Goal: Information Seeking & Learning: Learn about a topic

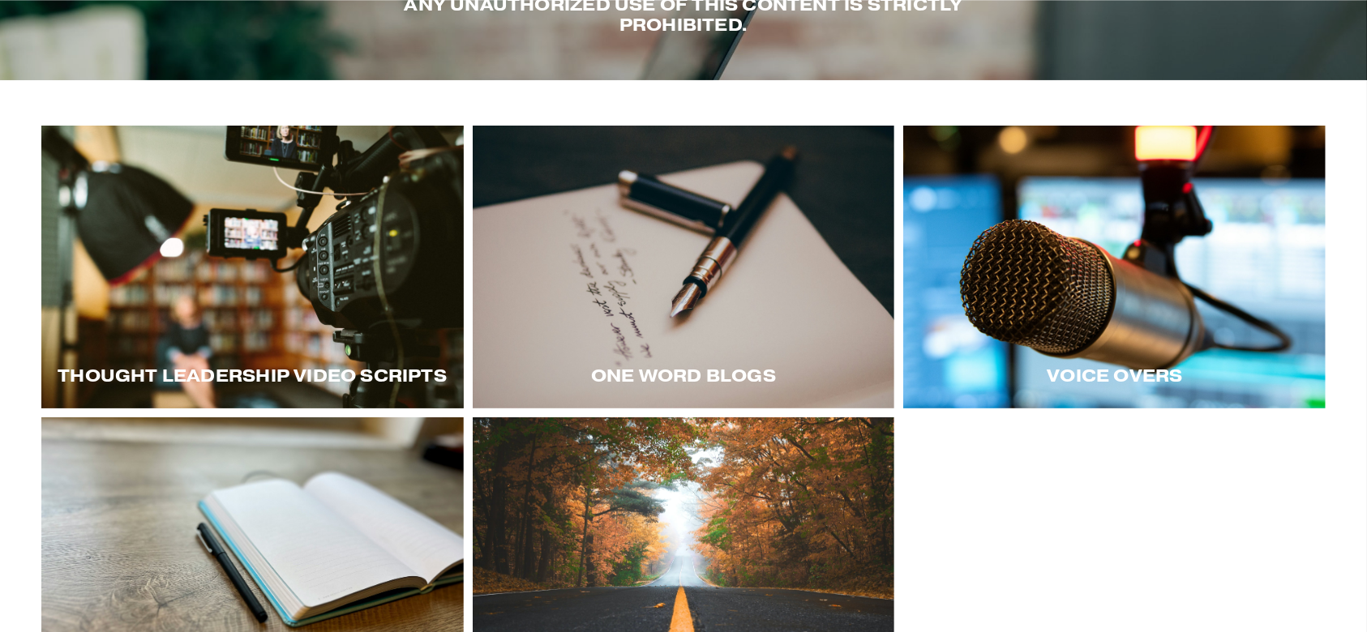
scroll to position [212, 0]
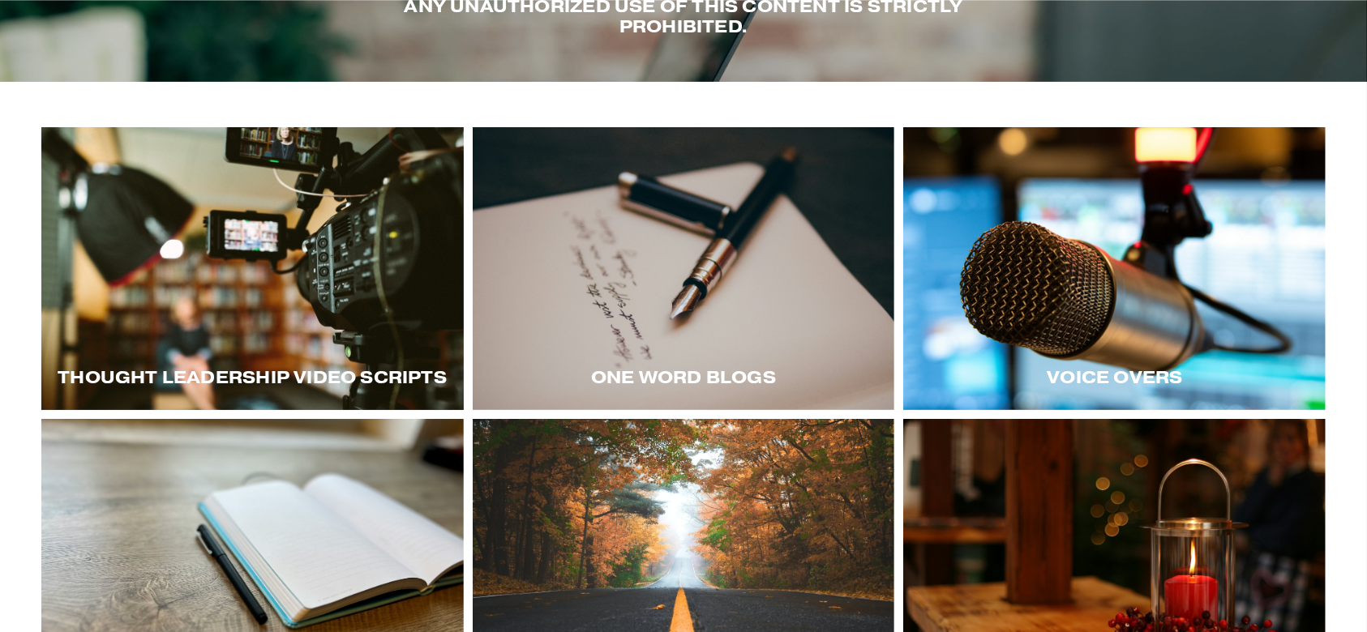
click at [354, 285] on div at bounding box center [252, 269] width 422 height 284
click at [355, 298] on div at bounding box center [252, 269] width 422 height 284
click at [271, 217] on div at bounding box center [252, 269] width 422 height 284
click at [347, 283] on div at bounding box center [252, 269] width 422 height 284
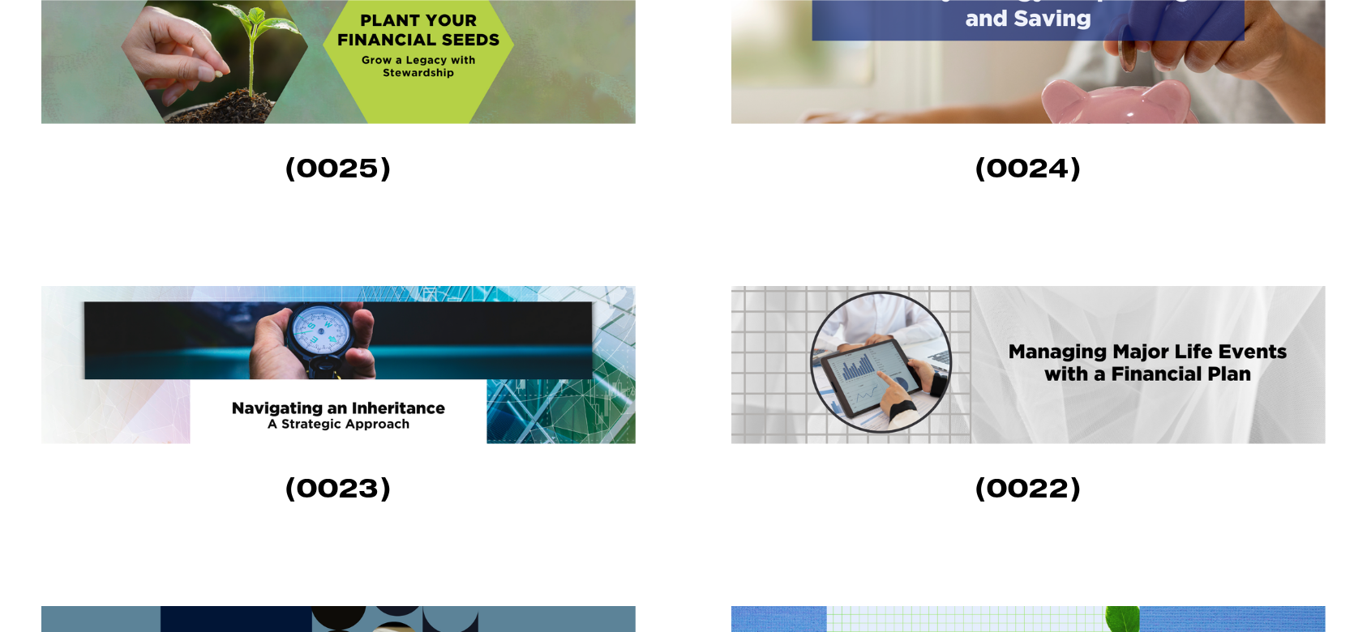
scroll to position [1389, 0]
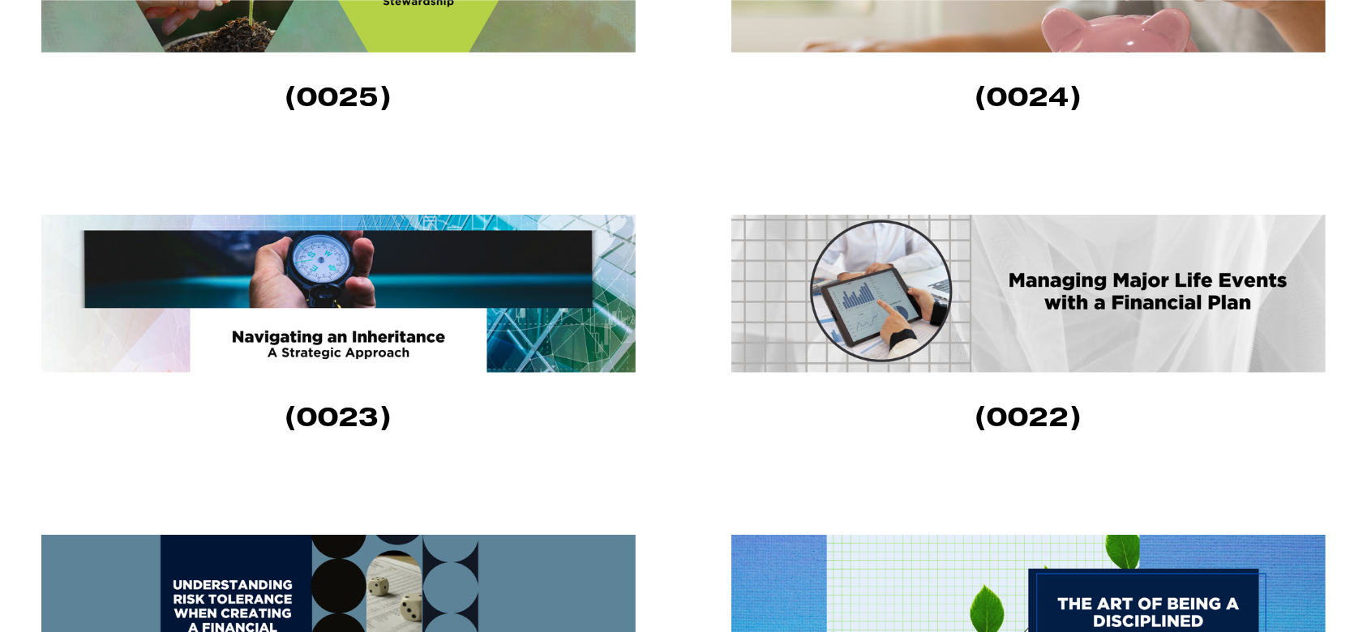
click at [389, 276] on img at bounding box center [338, 294] width 594 height 158
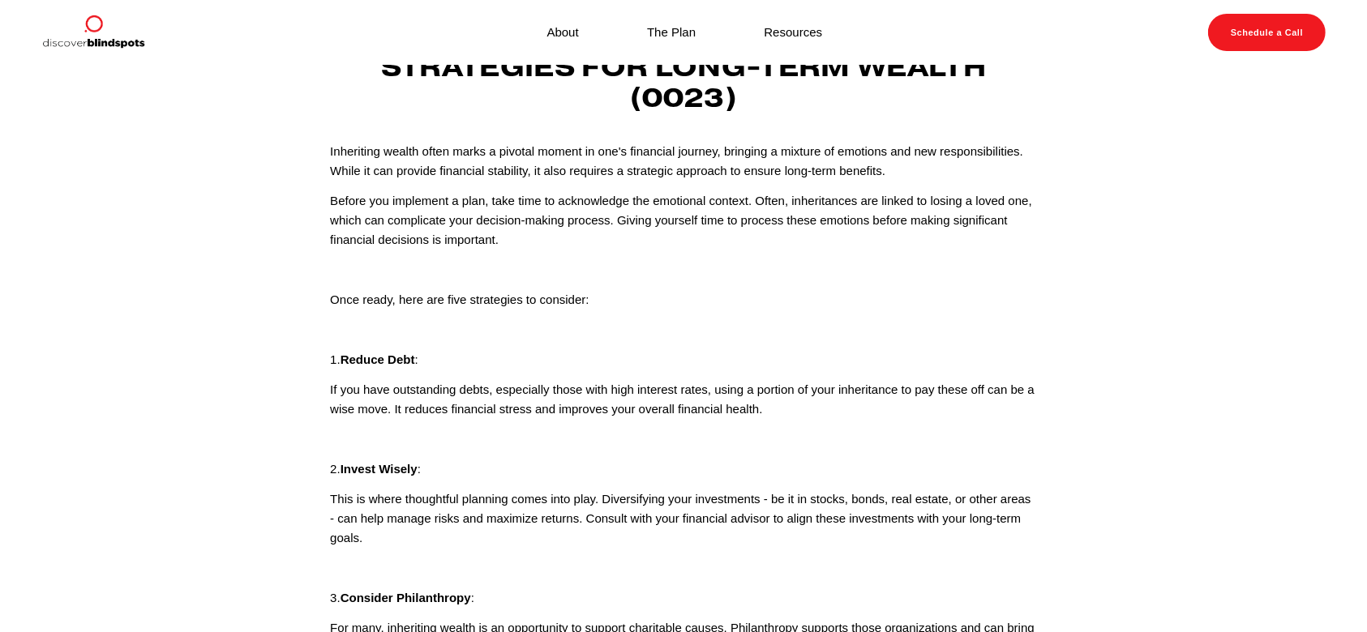
scroll to position [43, 0]
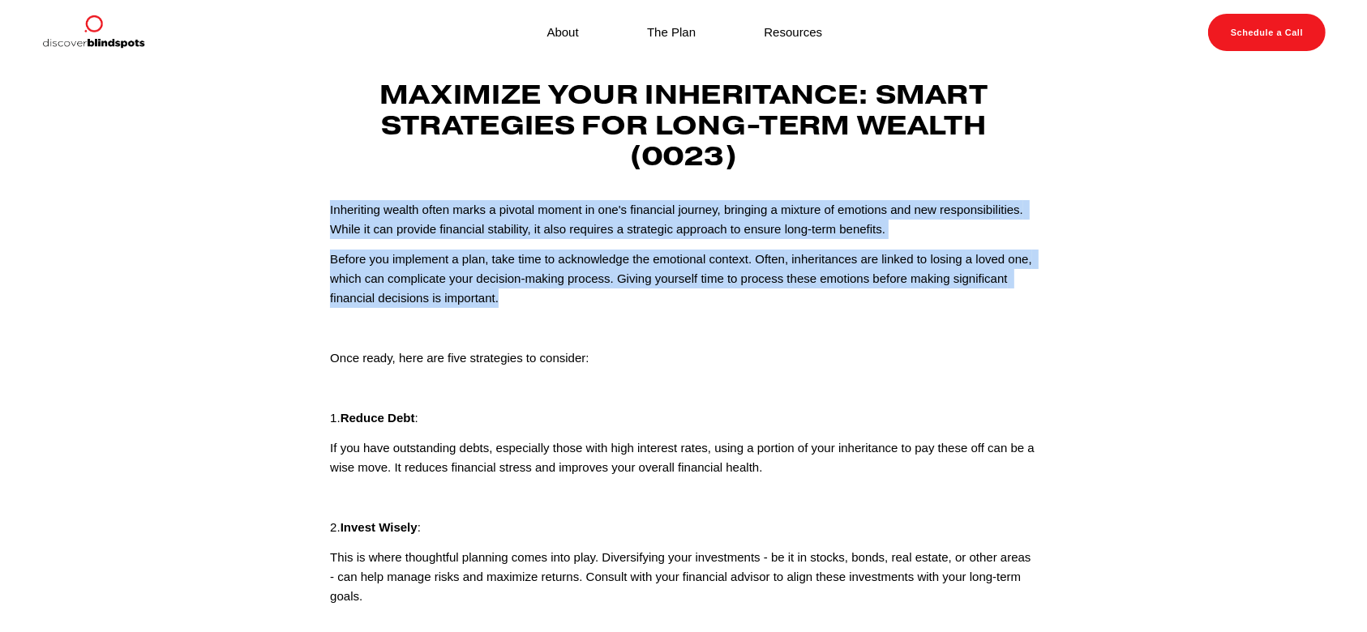
drag, startPoint x: 320, startPoint y: 204, endPoint x: 548, endPoint y: 304, distance: 248.7
copy div "Inheriting wealth often marks a pivotal moment in one's financial journey, brin…"
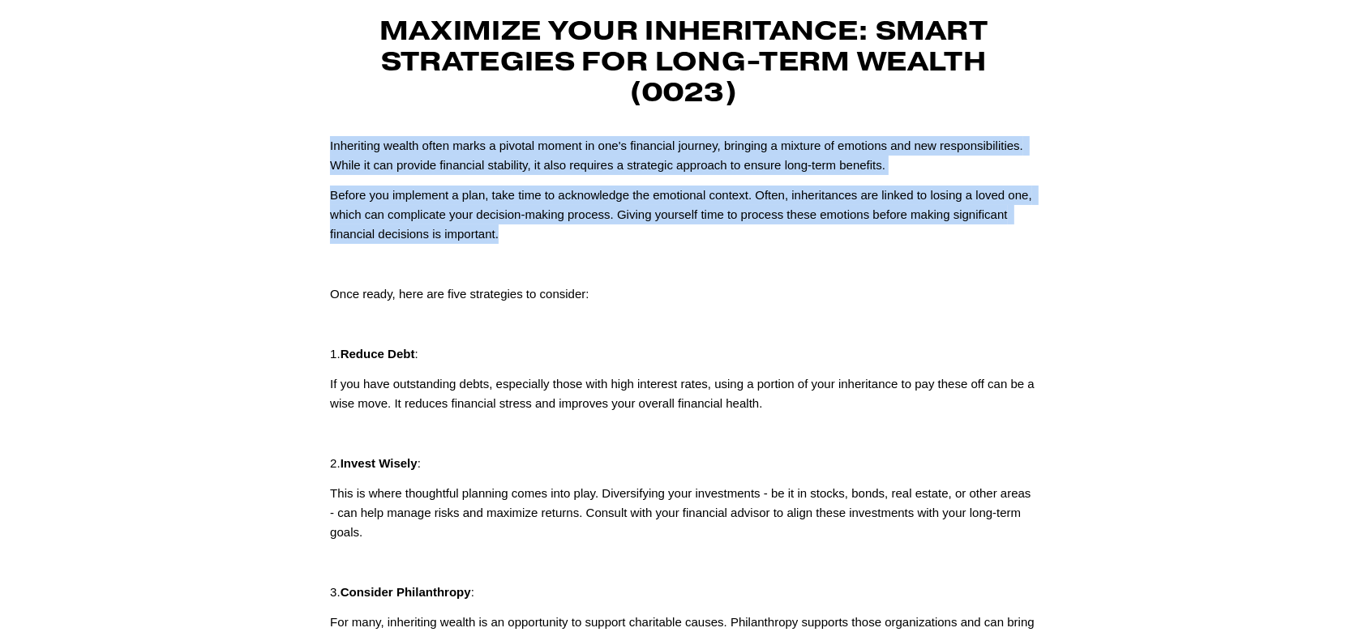
scroll to position [108, 0]
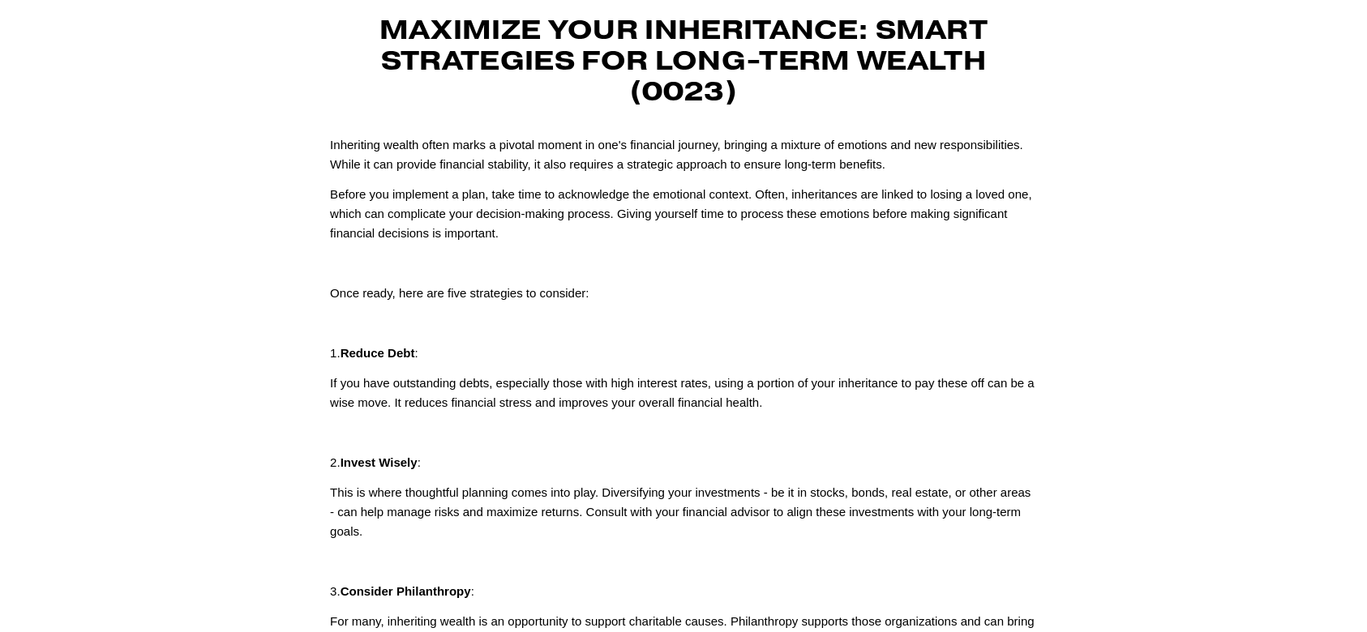
click at [618, 357] on p "1. Reduce Debt :" at bounding box center [683, 353] width 707 height 19
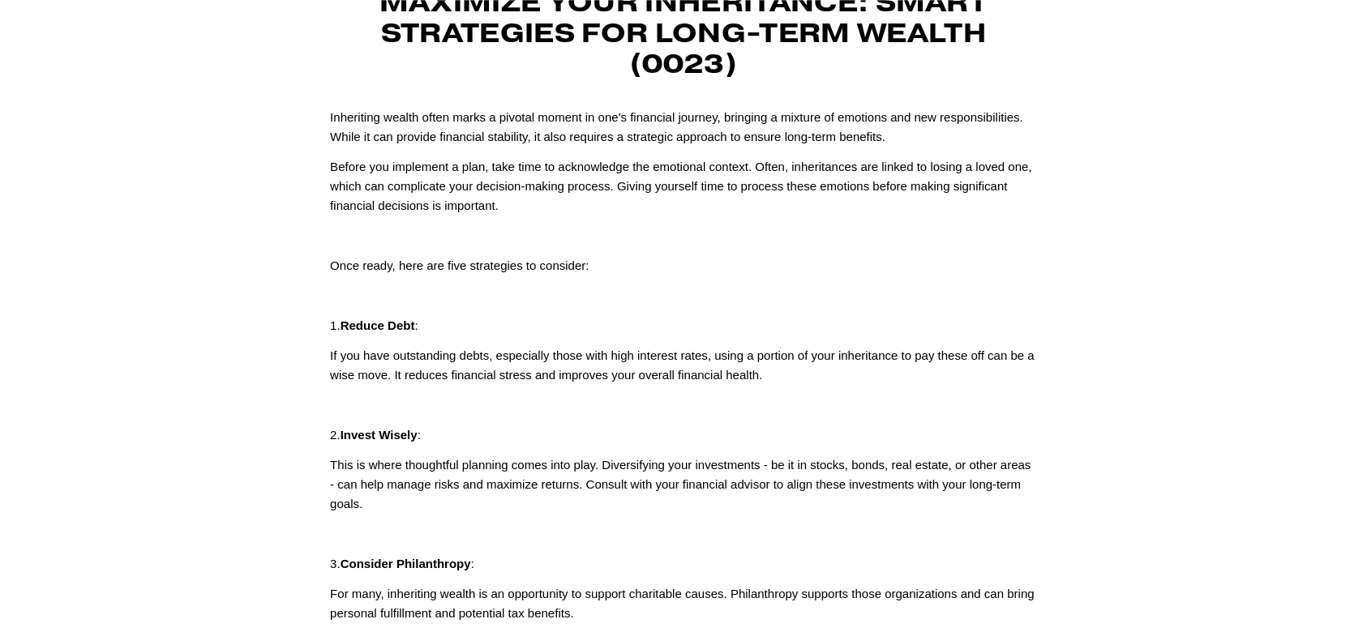
scroll to position [0, 0]
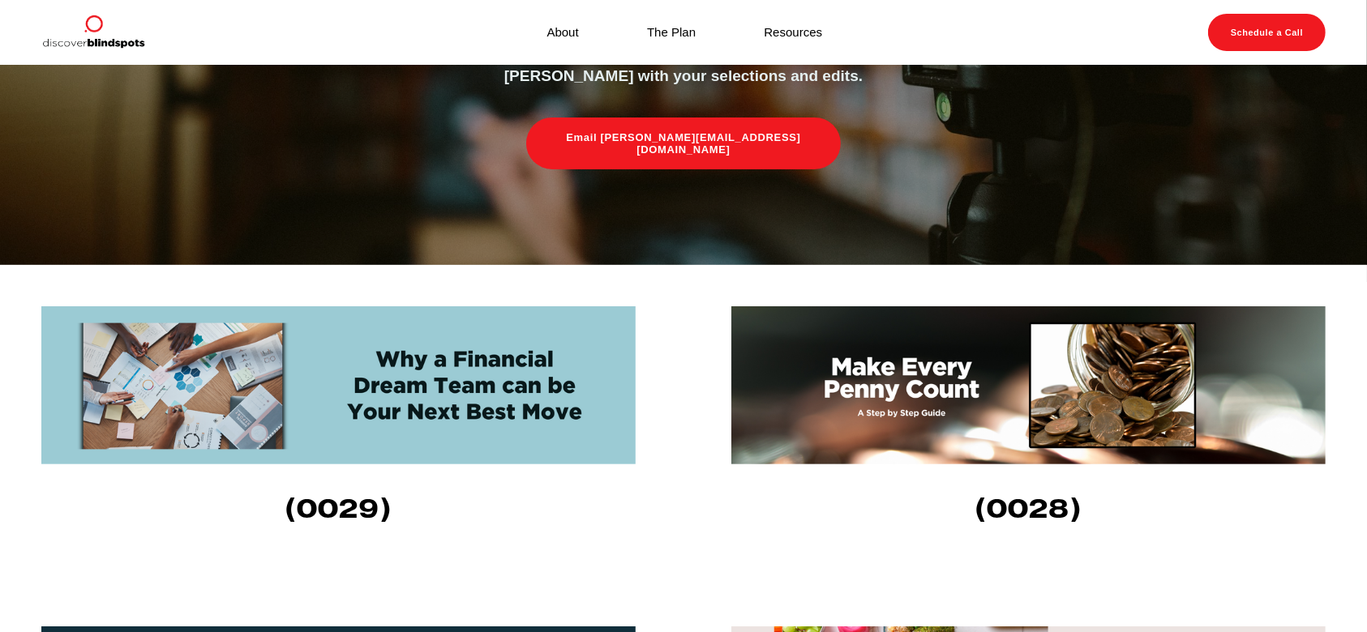
scroll to position [336, 0]
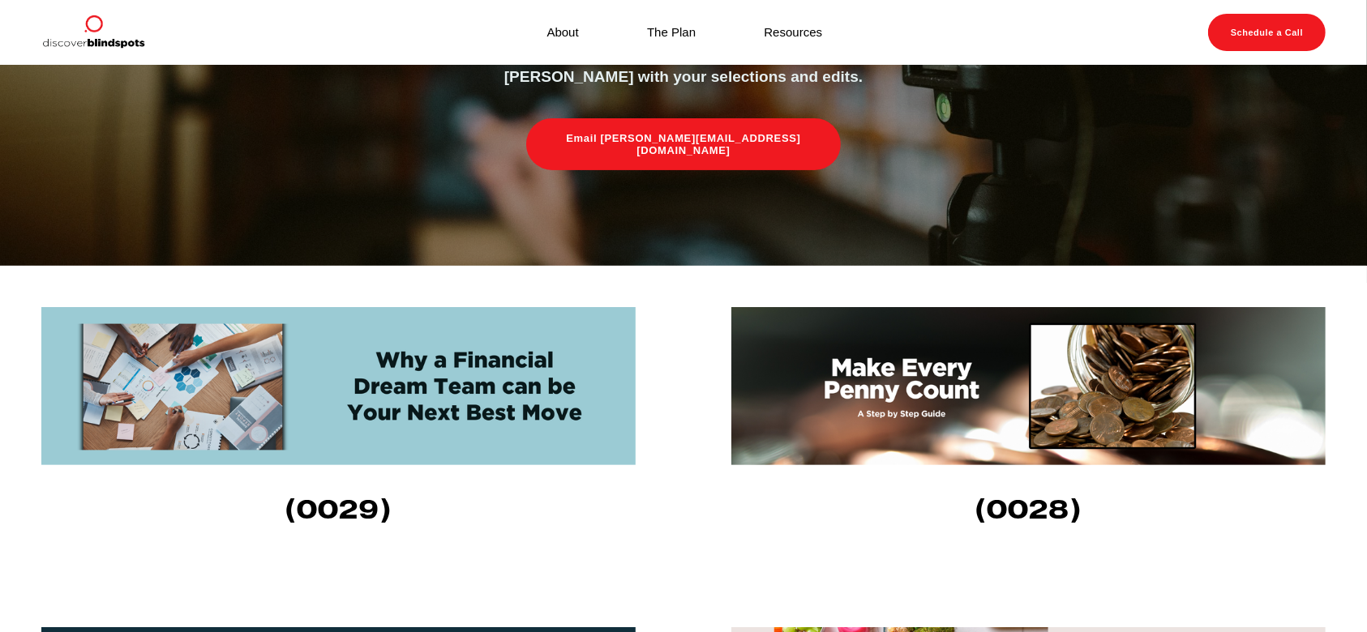
click at [577, 442] on img at bounding box center [338, 386] width 594 height 158
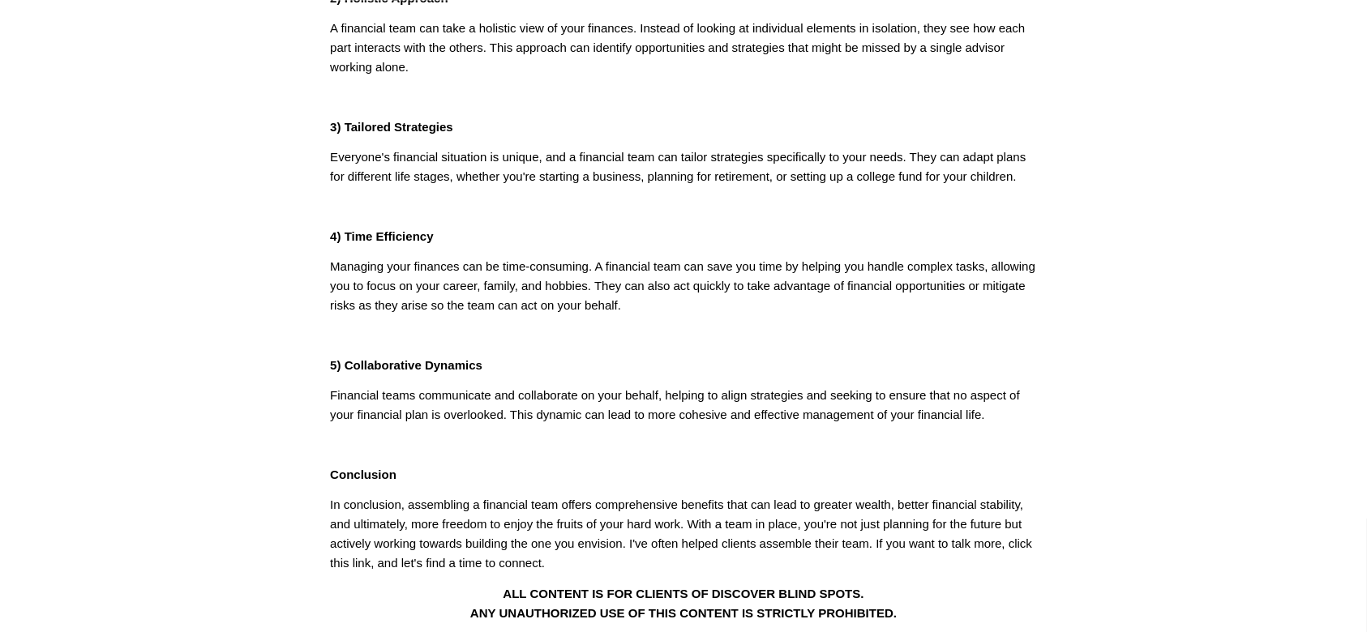
scroll to position [521, 0]
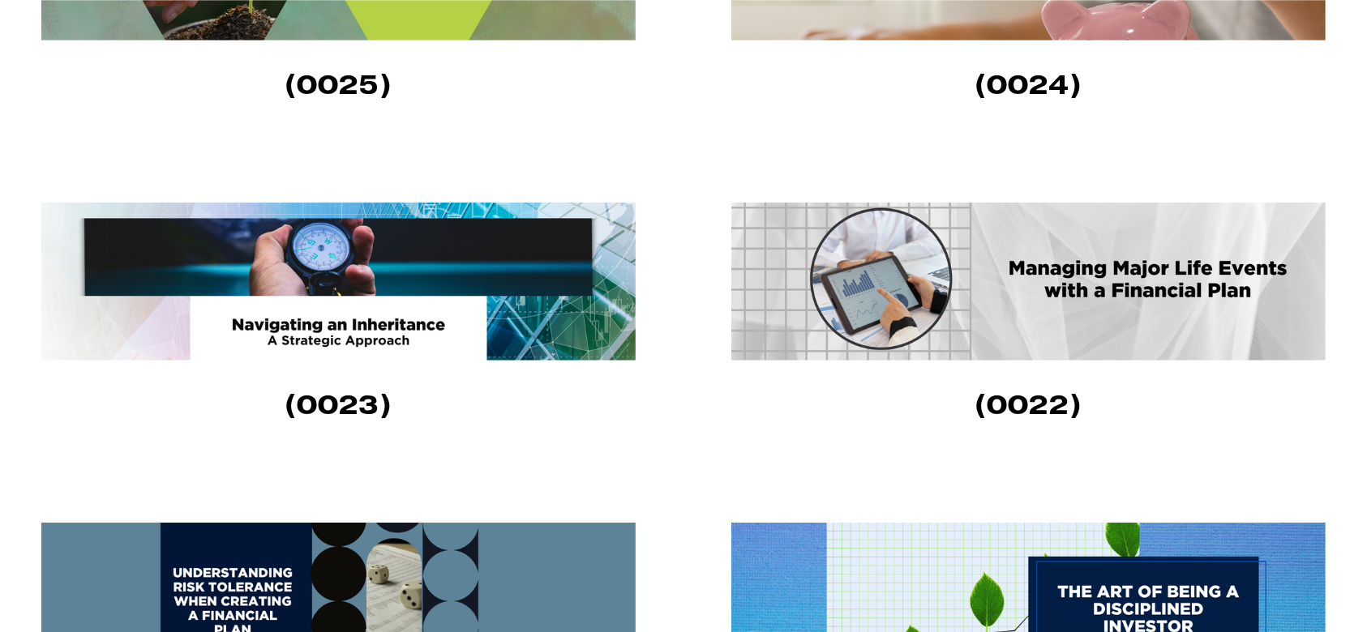
scroll to position [1402, 0]
click at [1053, 261] on img at bounding box center [1028, 281] width 594 height 158
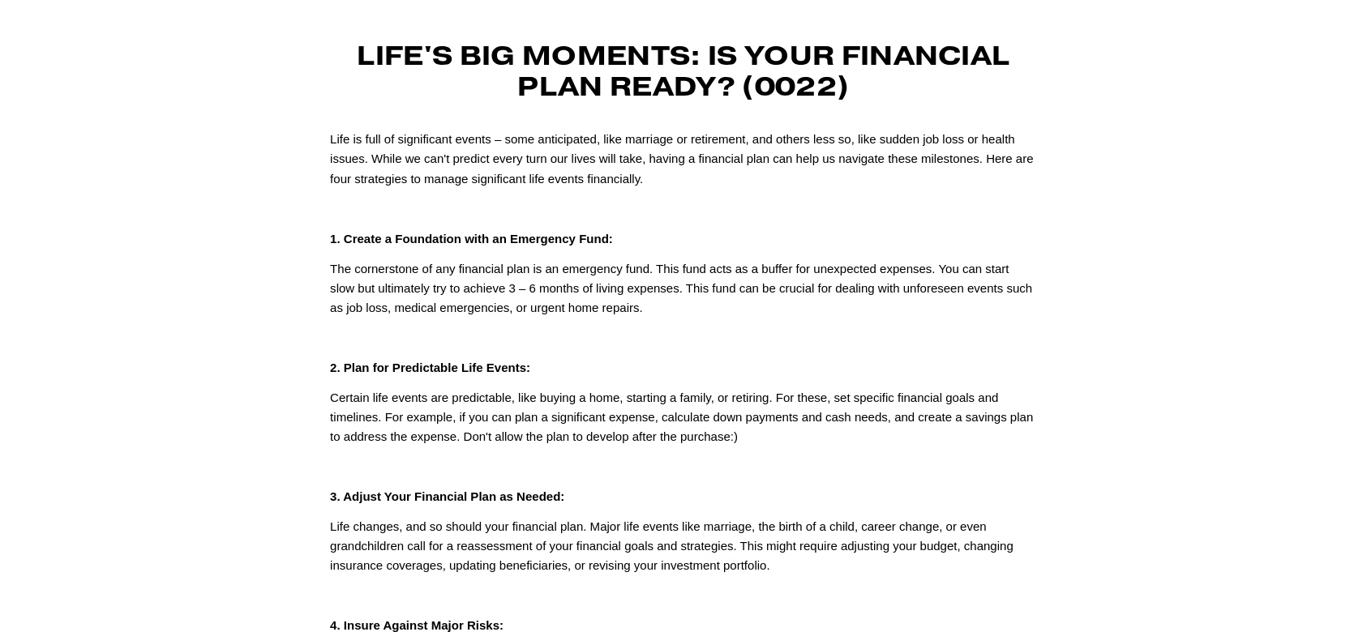
scroll to position [81, 0]
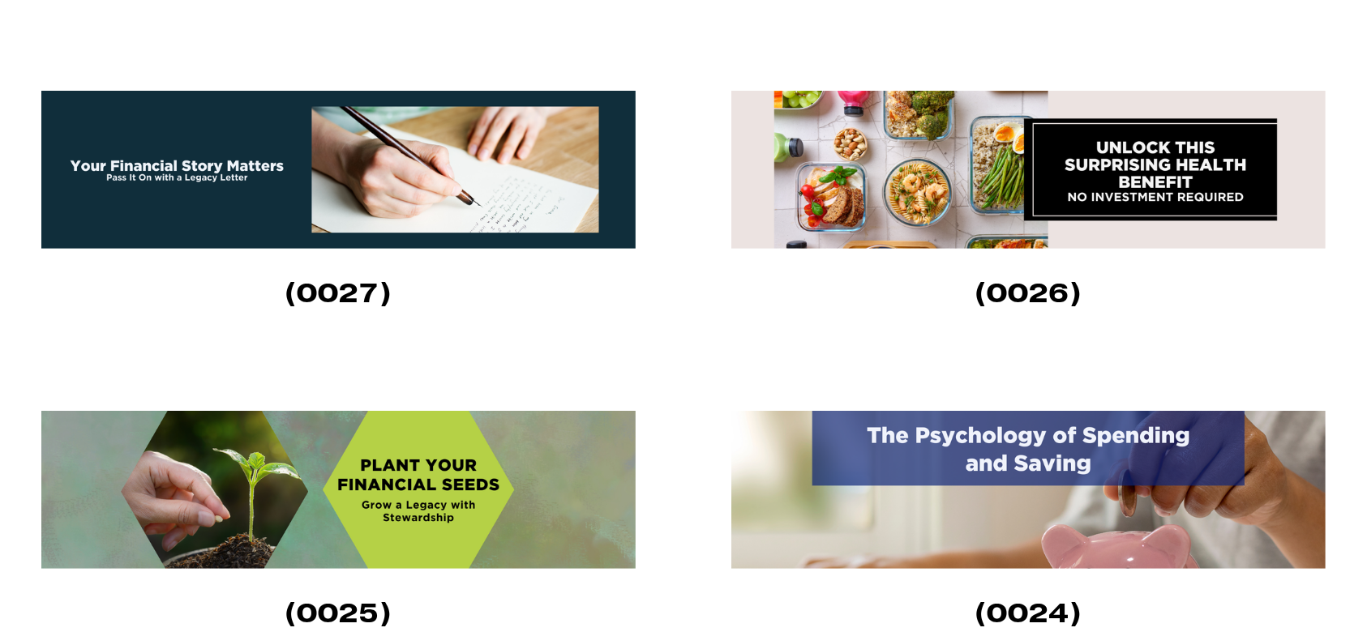
scroll to position [873, 0]
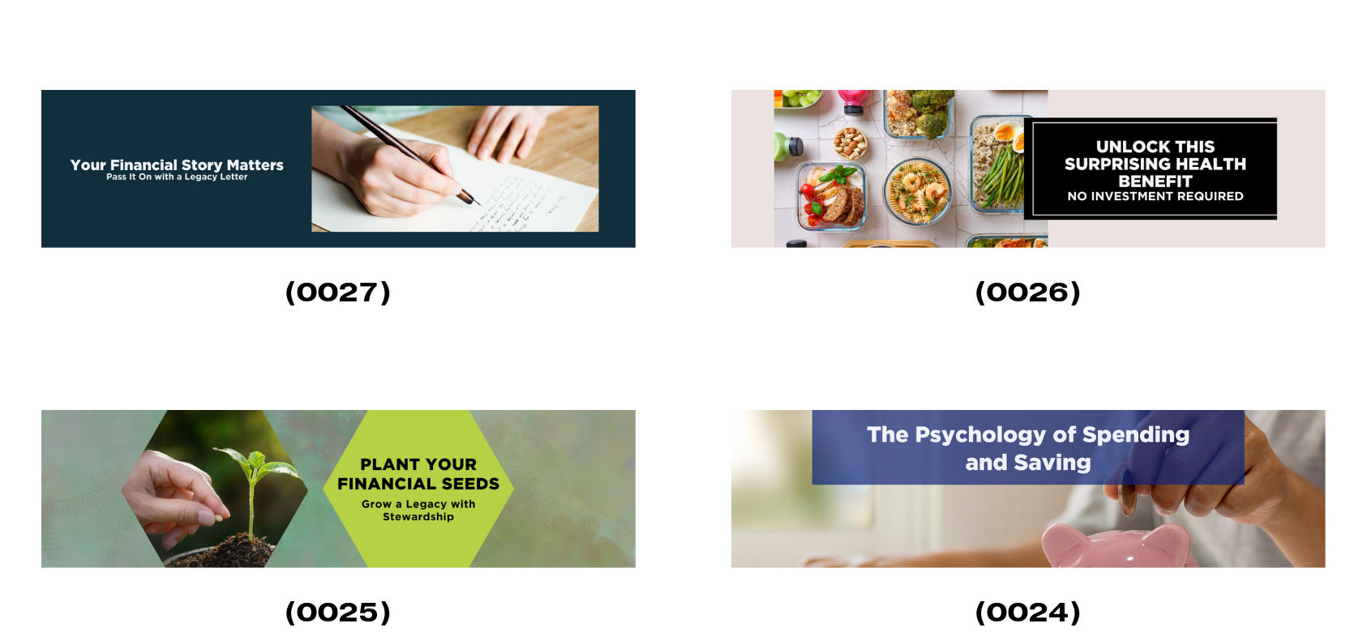
click at [393, 161] on img at bounding box center [338, 169] width 594 height 158
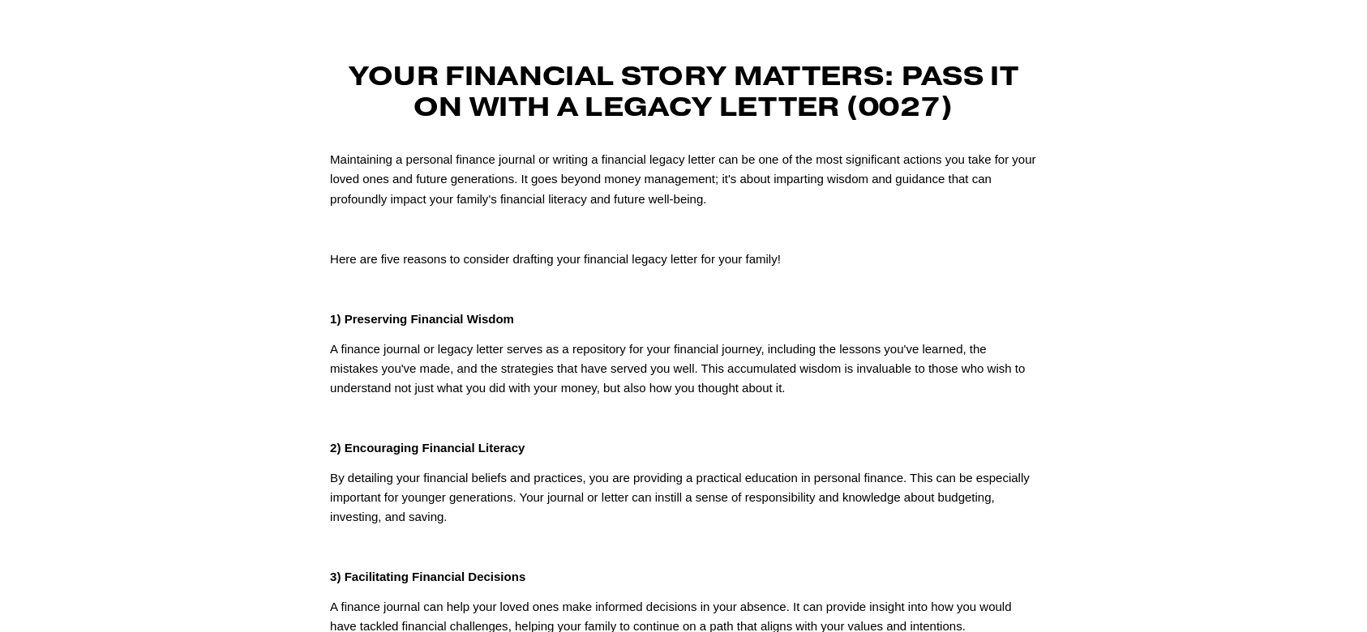
scroll to position [60, 0]
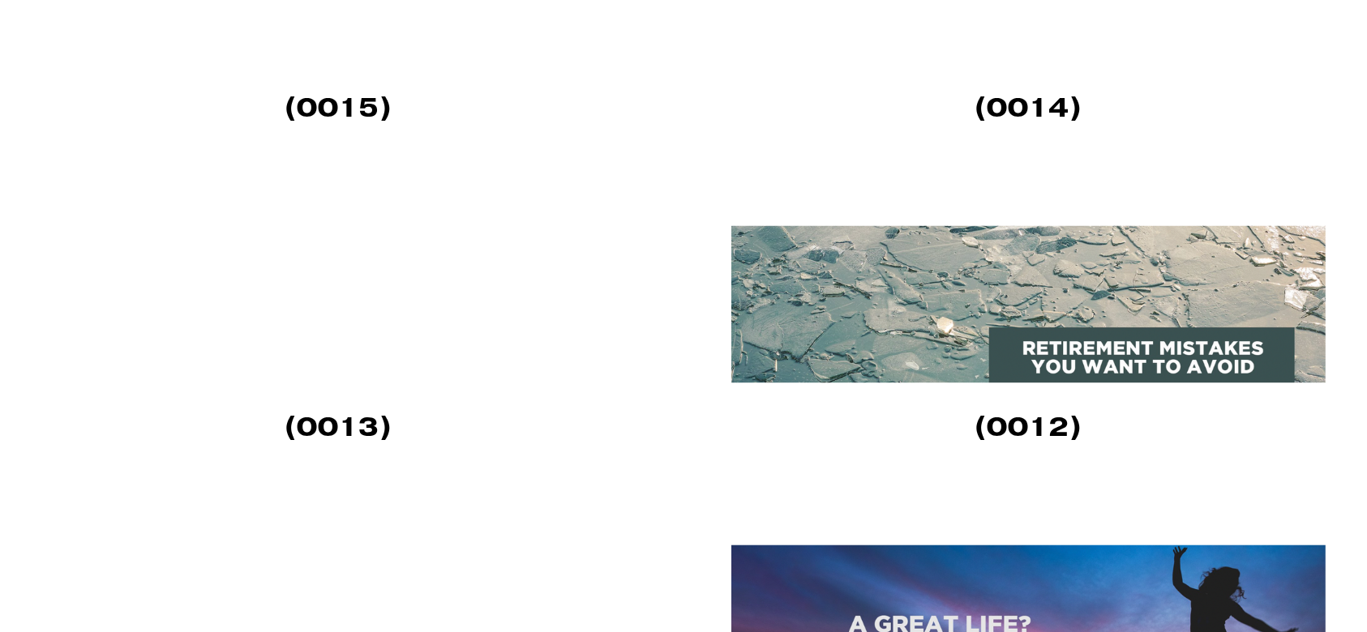
scroll to position [2977, 0]
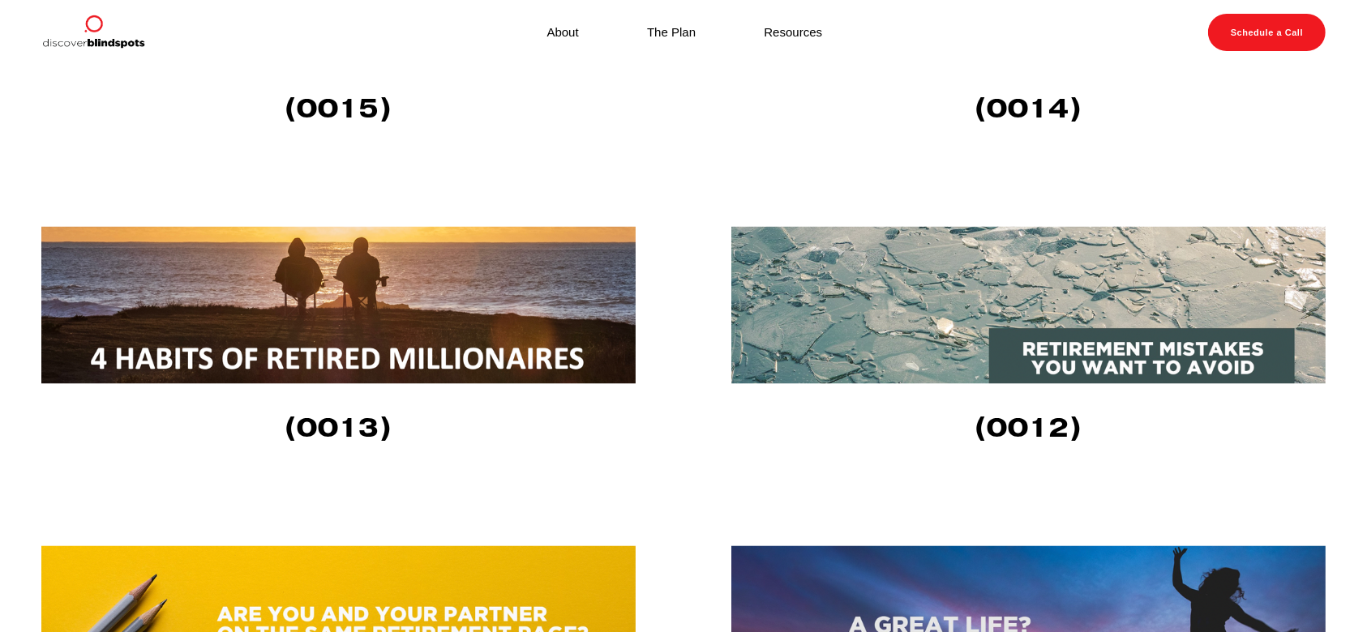
click at [351, 283] on img at bounding box center [339, 305] width 597 height 157
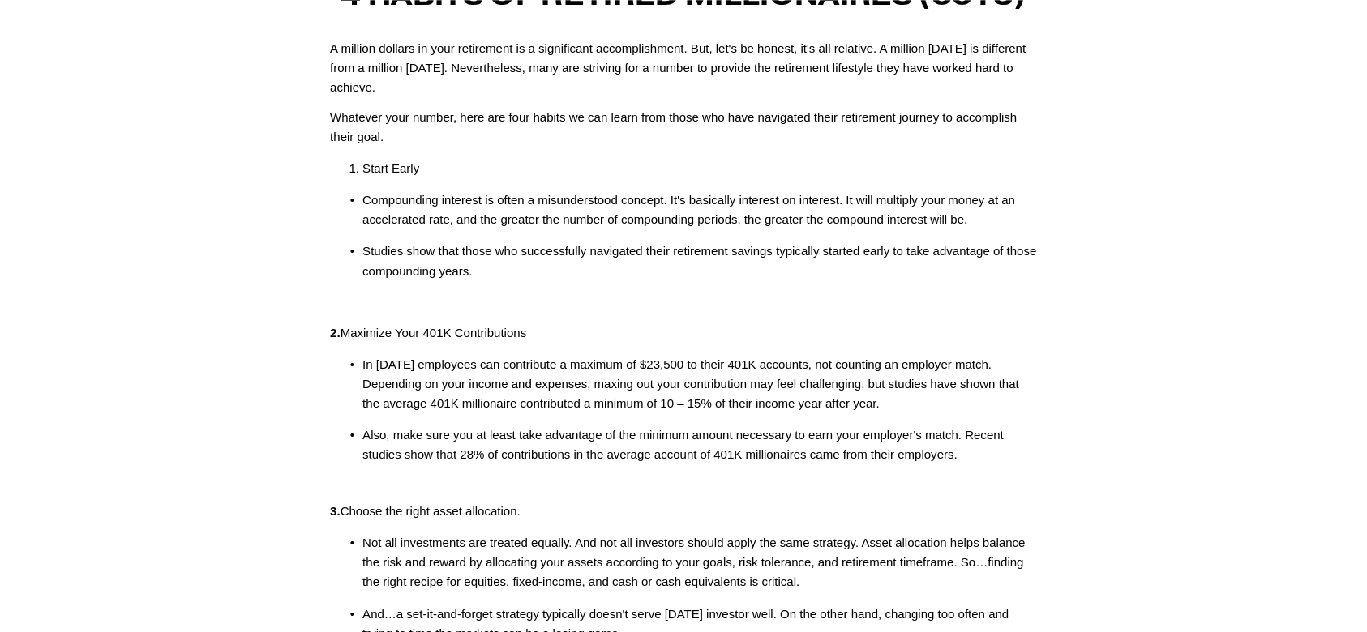
scroll to position [140, 0]
click at [548, 259] on p "Studies show that those who successfully navigated their retirement savings typ…" at bounding box center [699, 262] width 675 height 39
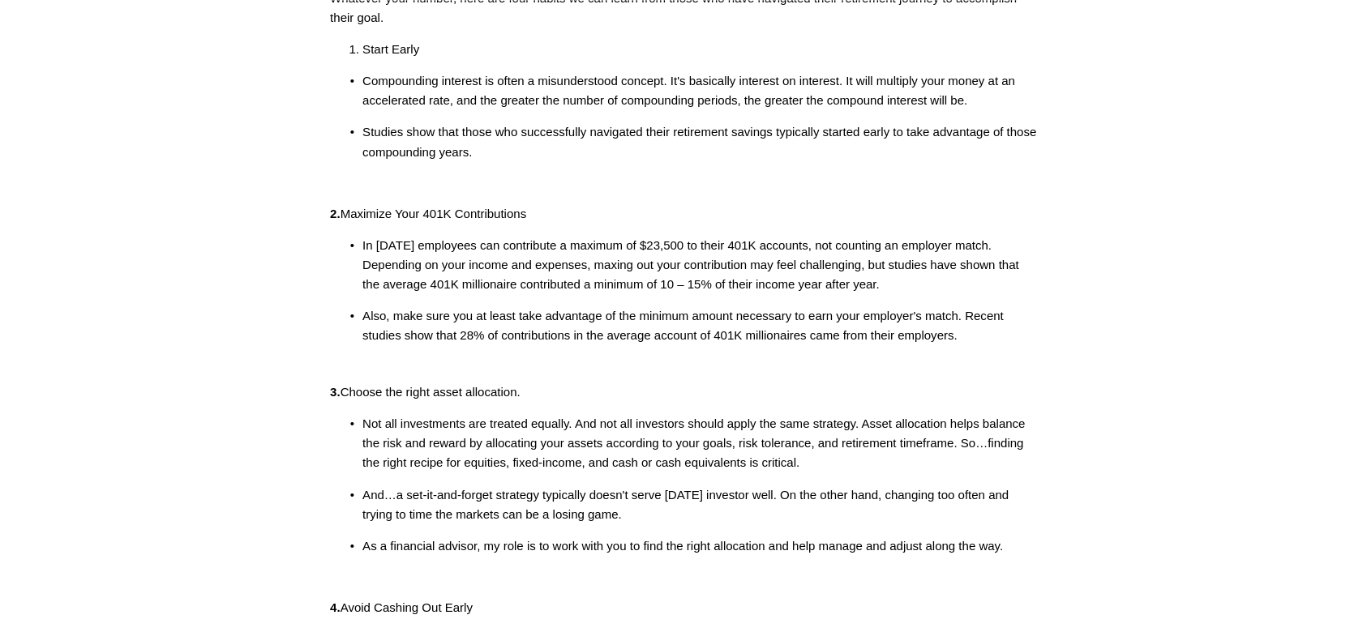
scroll to position [0, 0]
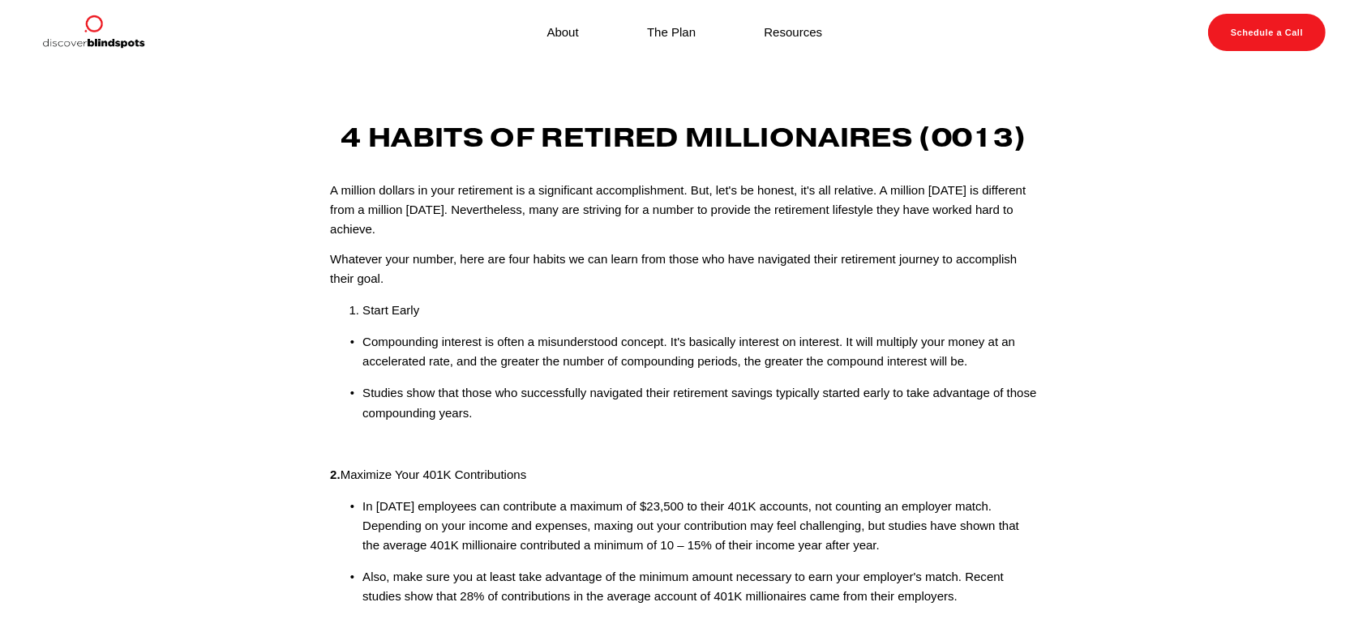
click at [552, 223] on p "A million dollars in your retirement is a significant accomplishment. But, let'…" at bounding box center [683, 210] width 707 height 58
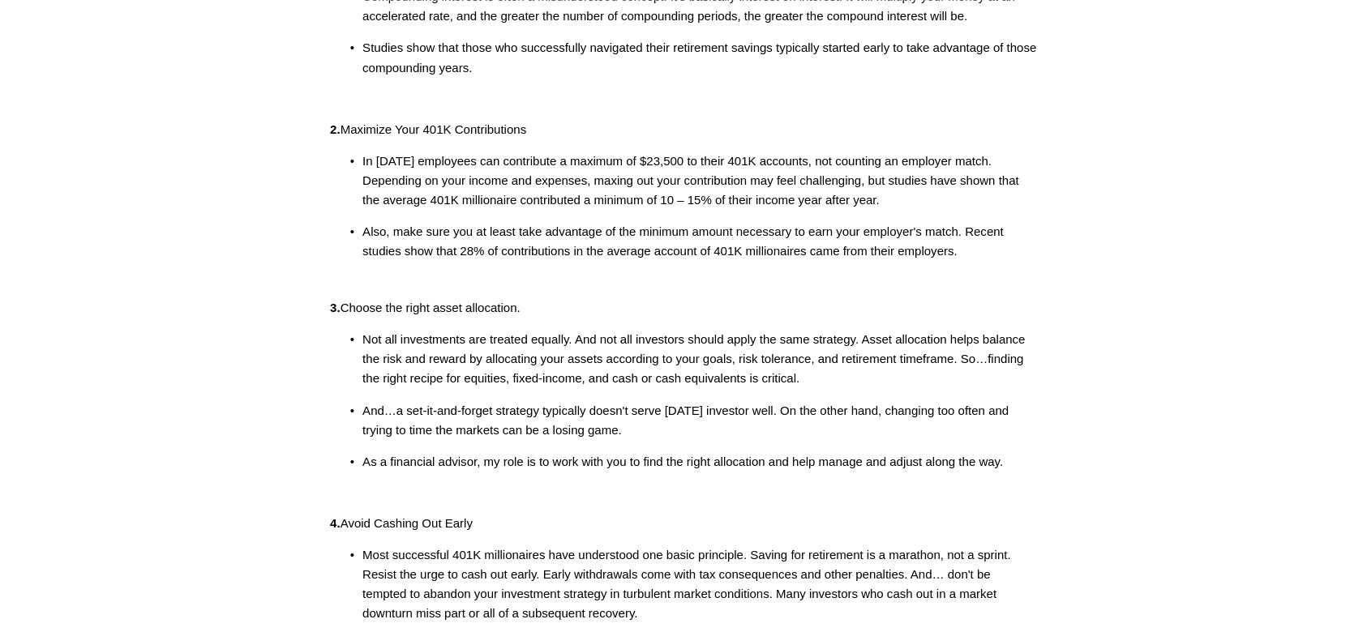
scroll to position [263, 0]
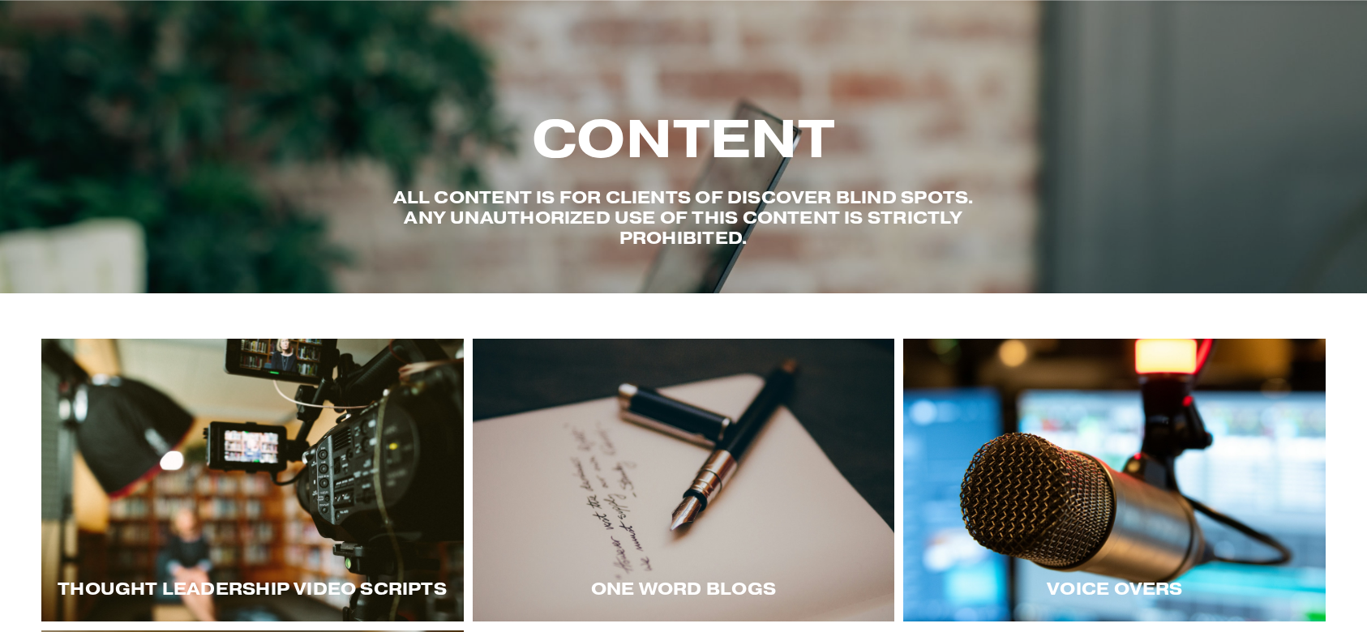
scroll to position [212, 0]
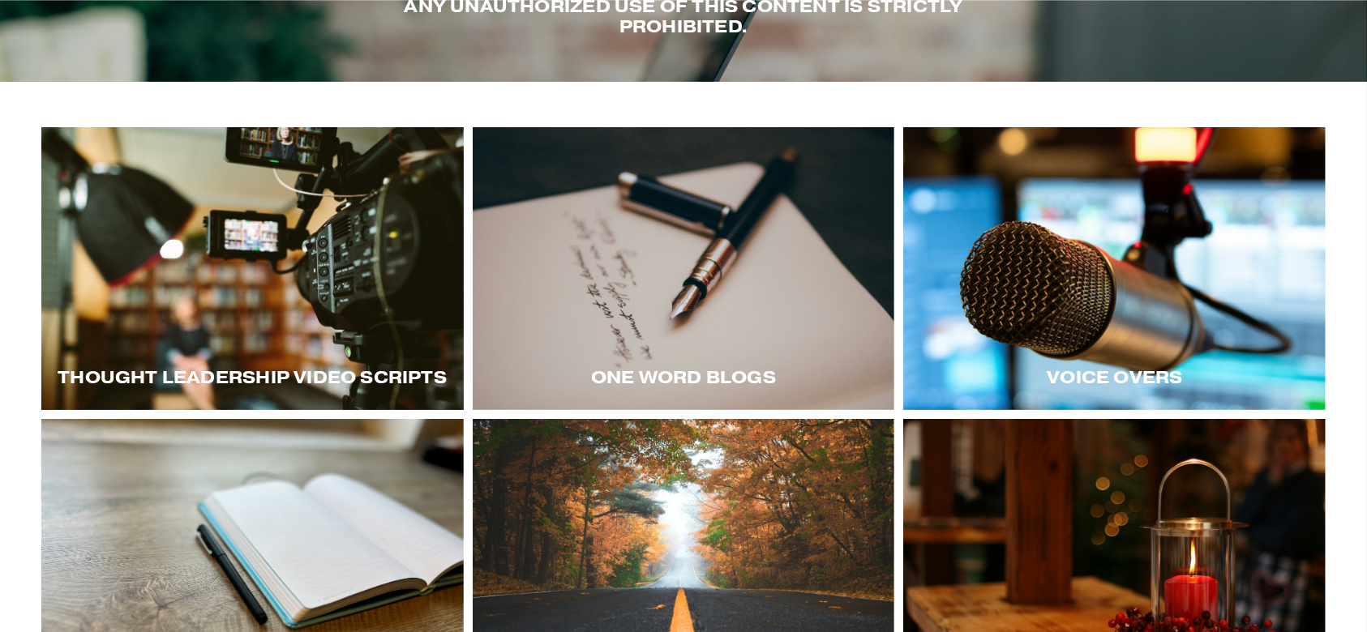
click at [1024, 323] on div at bounding box center [1114, 269] width 422 height 284
click at [1006, 354] on div "Voice Overs" at bounding box center [1114, 378] width 422 height 64
click at [957, 188] on div at bounding box center [1114, 269] width 422 height 284
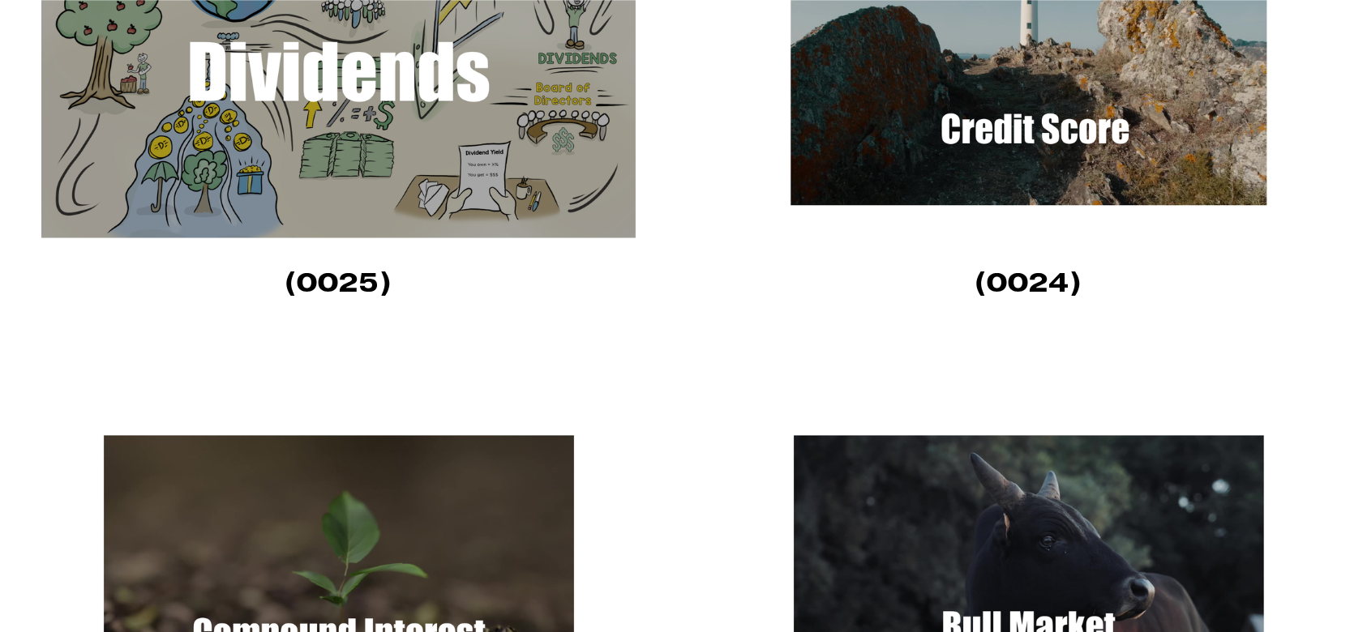
scroll to position [1593, 0]
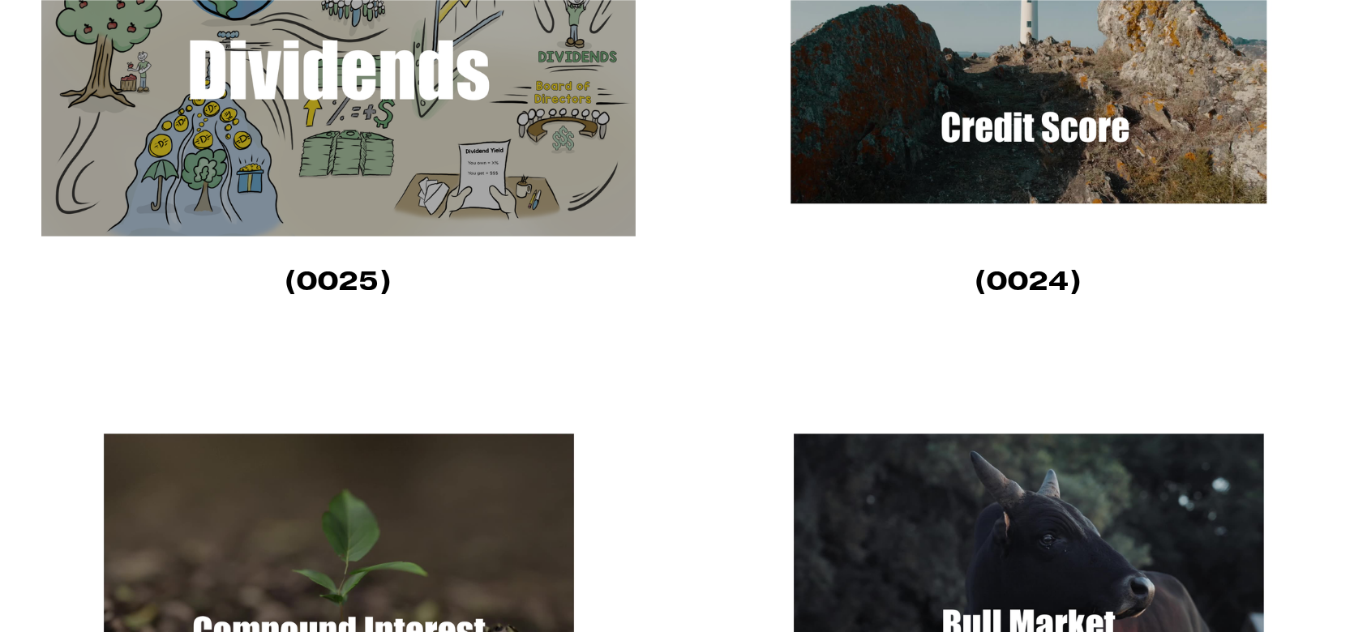
click at [478, 191] on img at bounding box center [338, 69] width 595 height 335
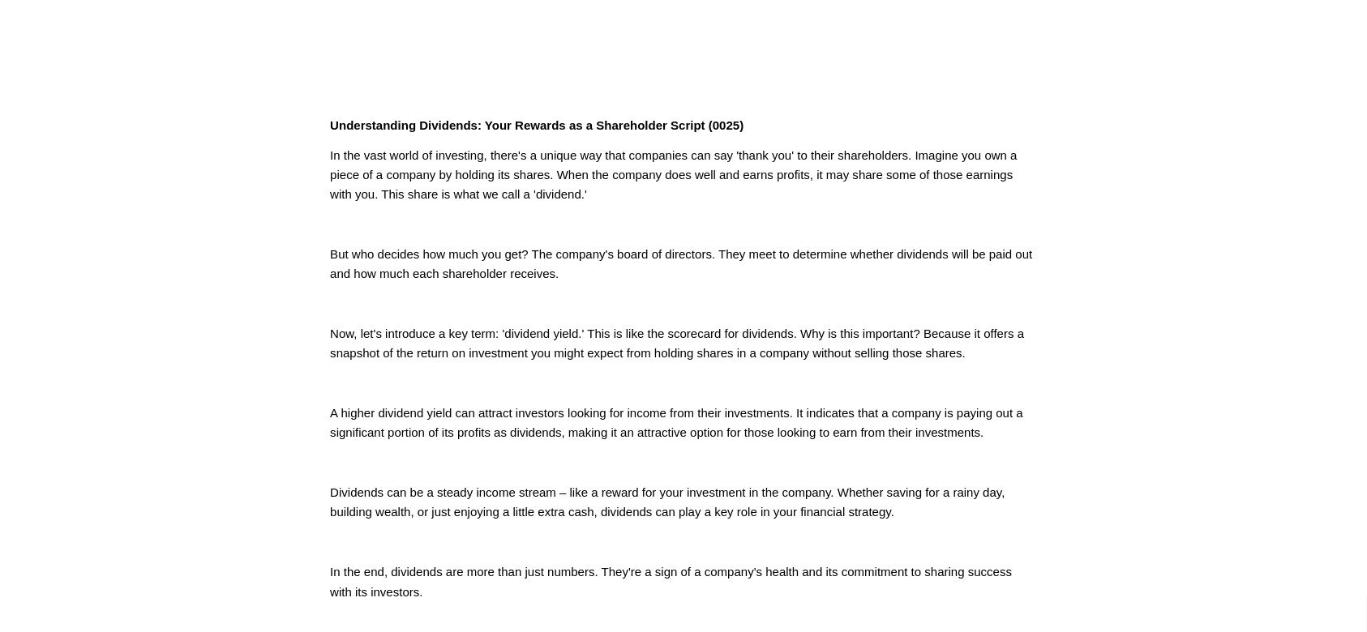
scroll to position [510, 0]
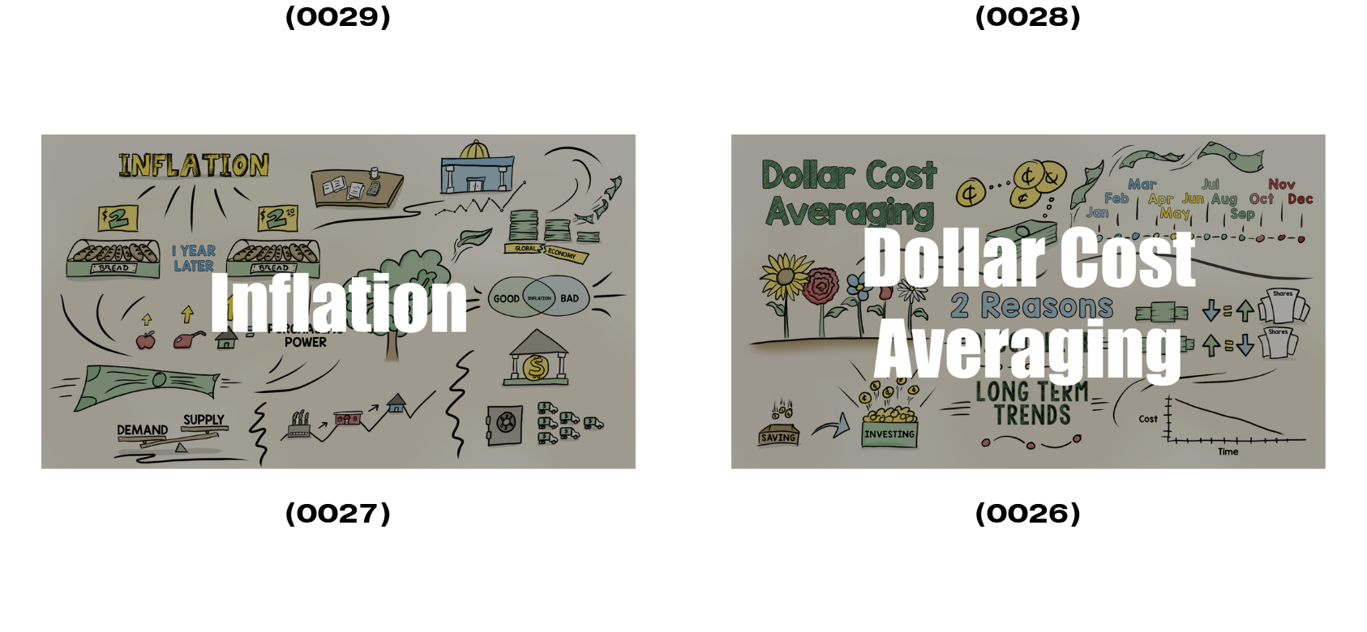
scroll to position [868, 0]
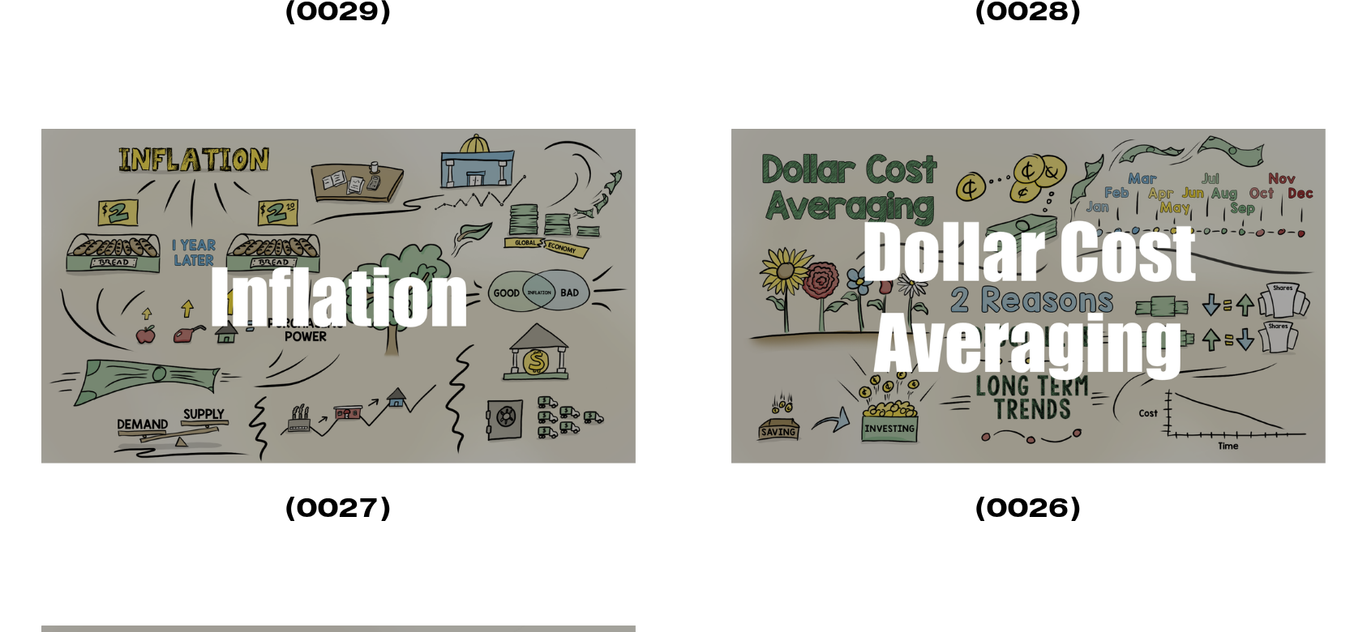
click at [1018, 358] on img at bounding box center [1028, 296] width 595 height 335
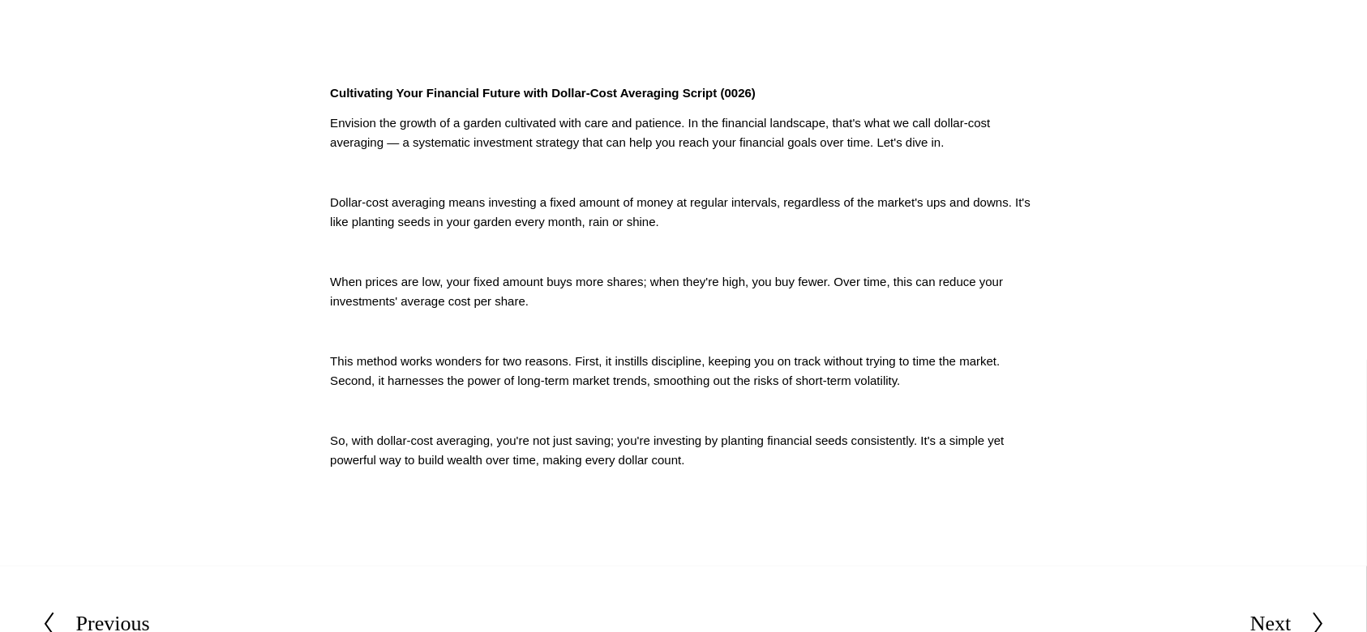
scroll to position [397, 0]
